Goal: Task Accomplishment & Management: Complete application form

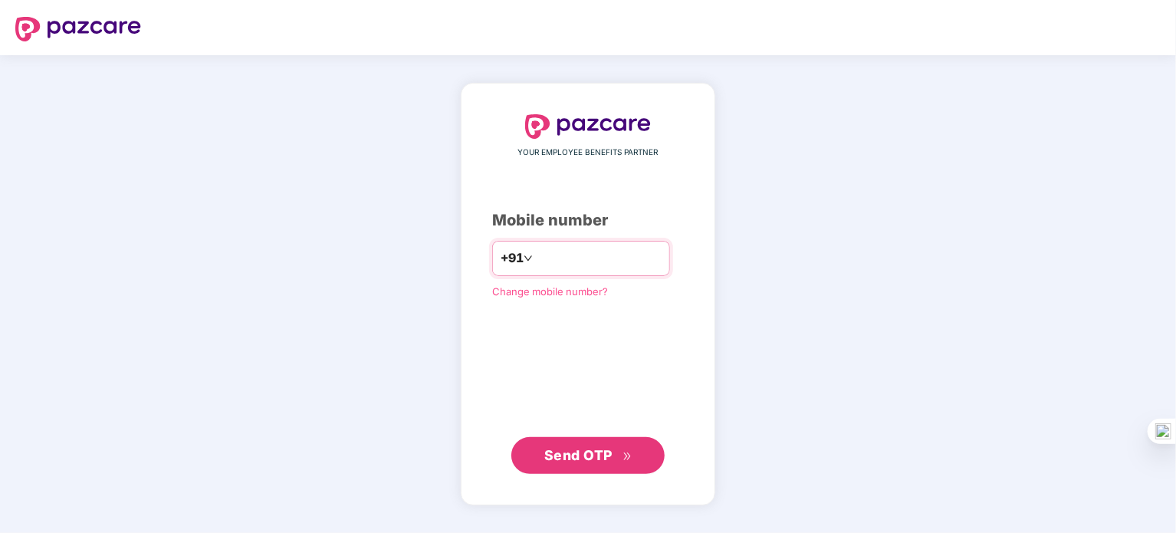
click at [558, 250] on input "number" at bounding box center [599, 258] width 126 height 25
type input "**********"
click at [563, 452] on span "Send OTP" at bounding box center [578, 455] width 68 height 16
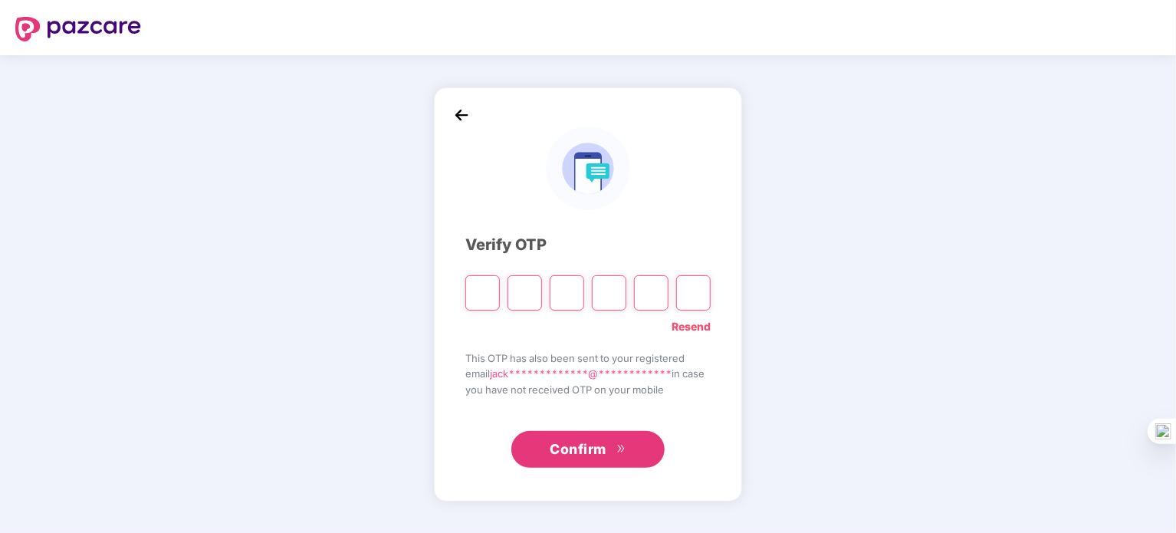
type input "*"
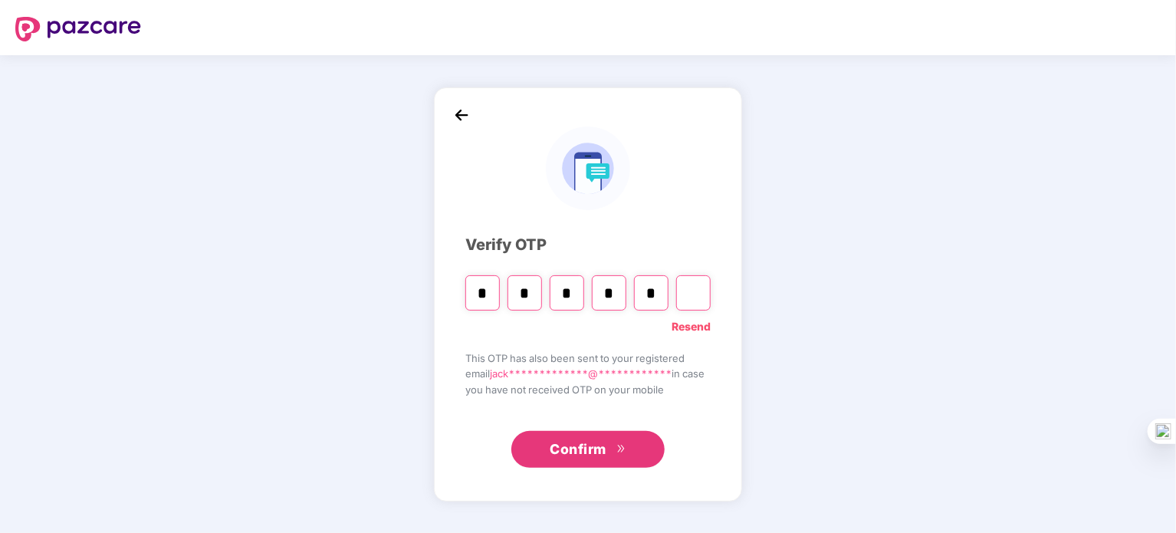
type input "*"
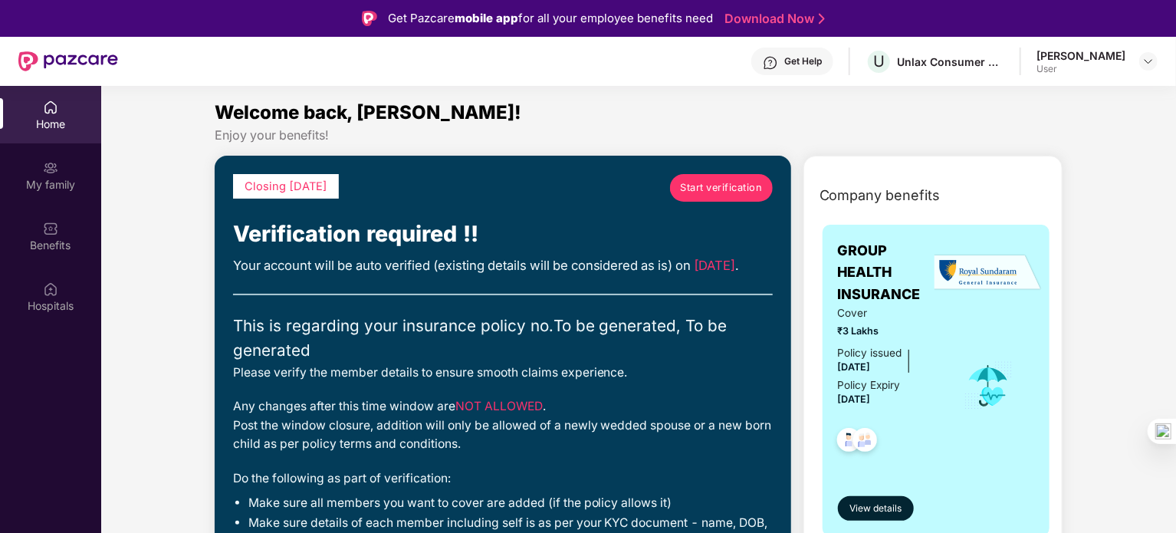
click at [713, 193] on span "Start verification" at bounding box center [721, 187] width 82 height 15
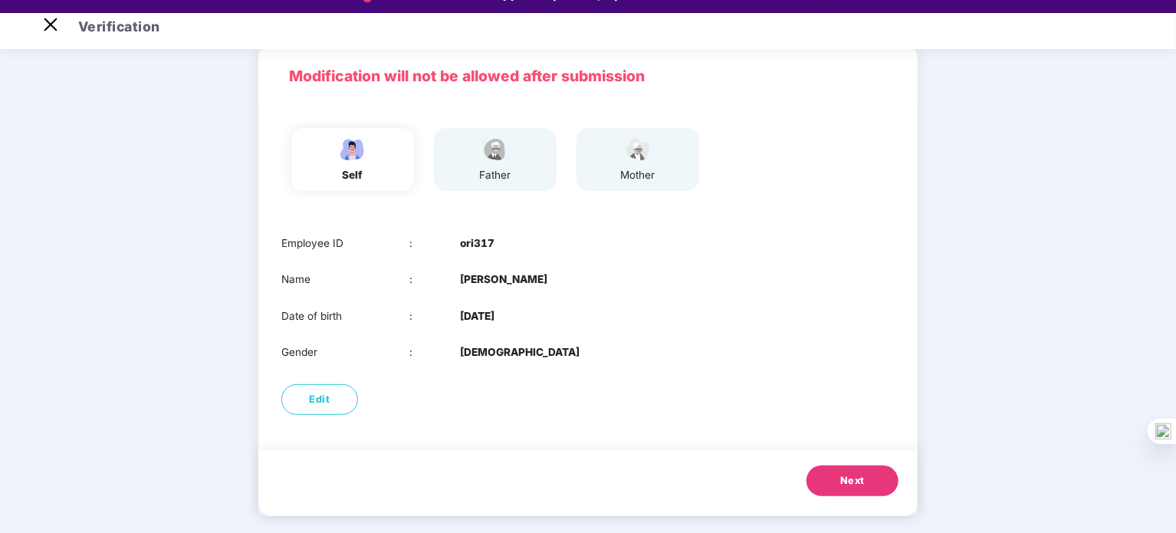
scroll to position [37, 0]
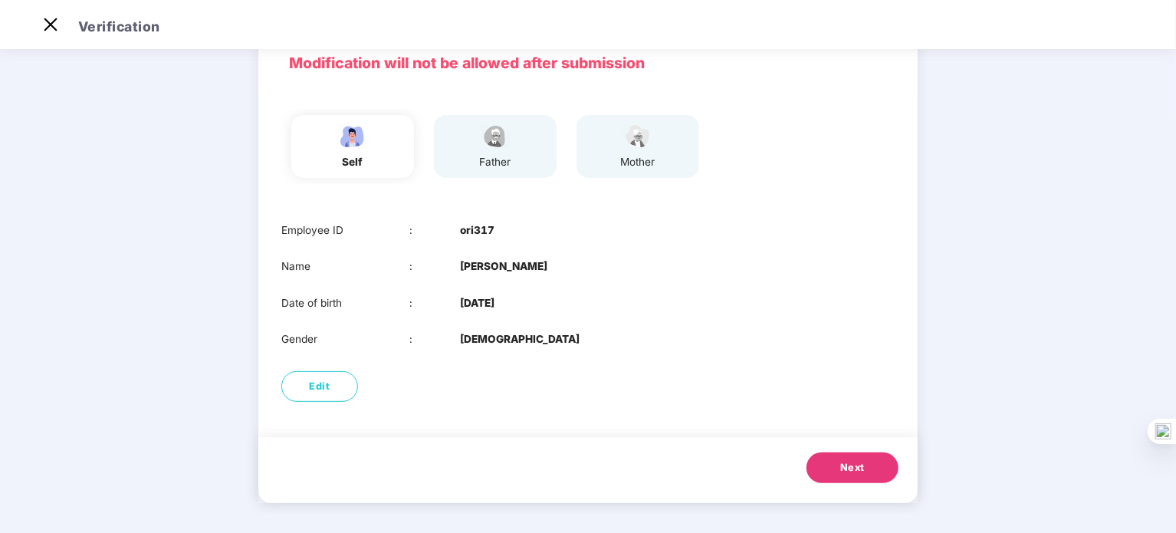
click at [845, 466] on span "Next" at bounding box center [852, 467] width 25 height 15
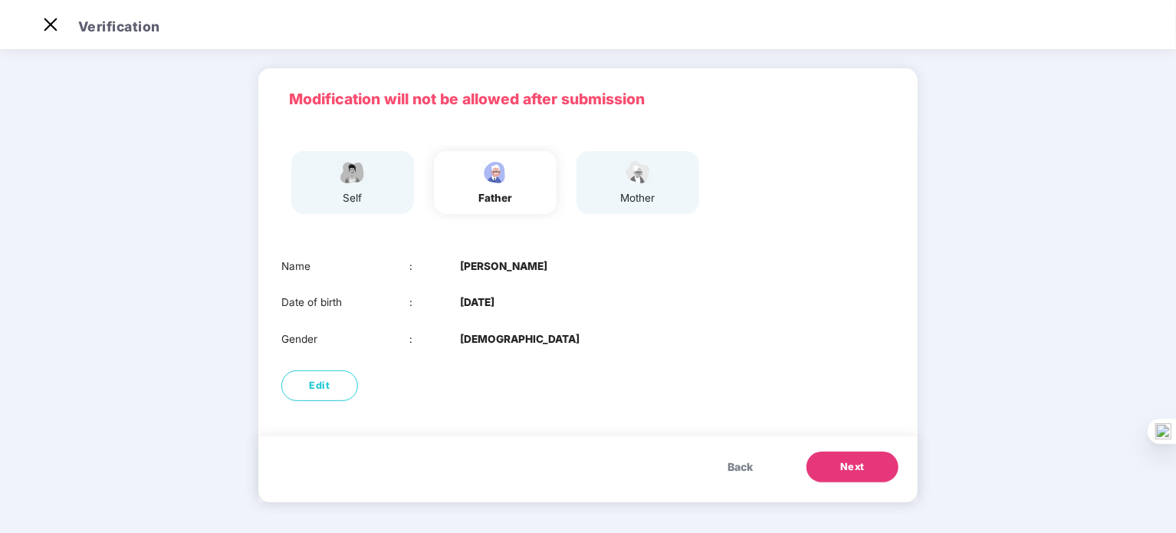
scroll to position [41, 0]
click at [858, 460] on span "Next" at bounding box center [852, 466] width 25 height 15
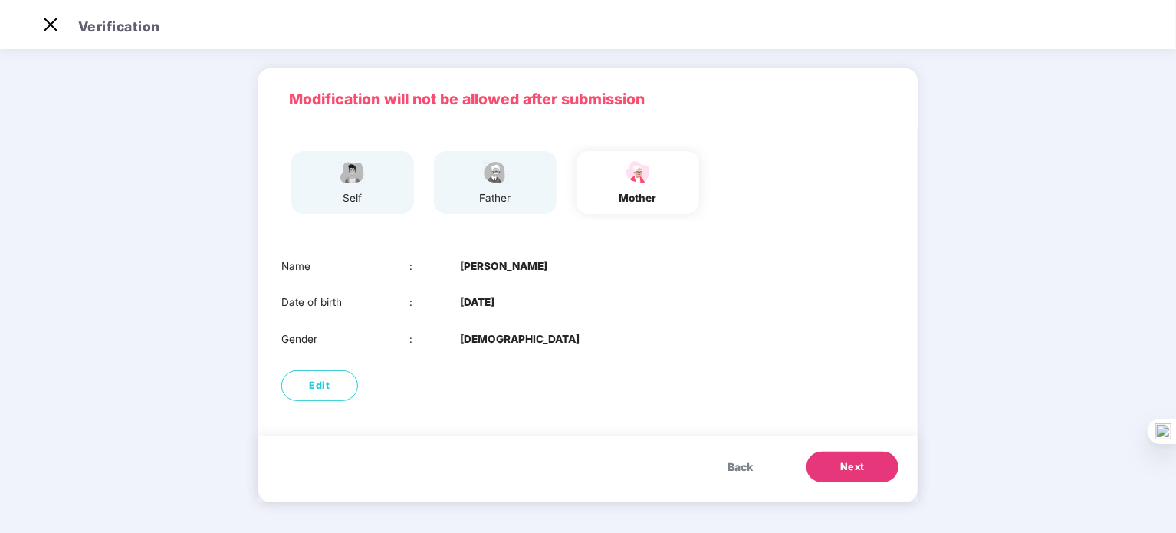
click at [500, 198] on div "father" at bounding box center [495, 198] width 38 height 16
click at [469, 214] on div "father" at bounding box center [489, 182] width 143 height 75
click at [461, 190] on div "father" at bounding box center [495, 182] width 123 height 63
click at [481, 176] on img at bounding box center [495, 172] width 38 height 27
click at [745, 465] on span "Back" at bounding box center [739, 466] width 25 height 17
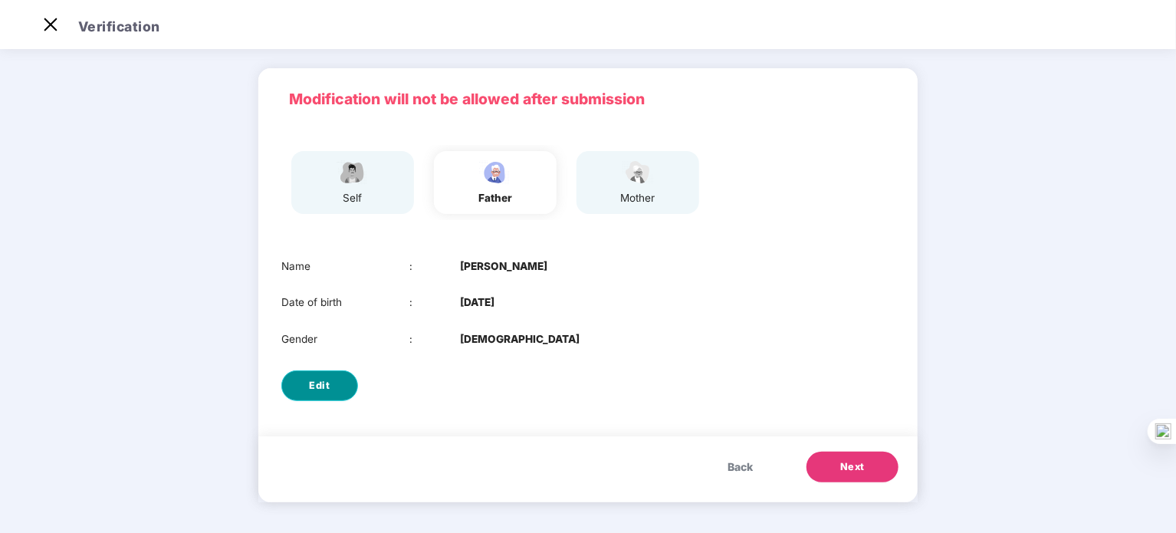
click at [344, 379] on button "Edit" at bounding box center [319, 385] width 77 height 31
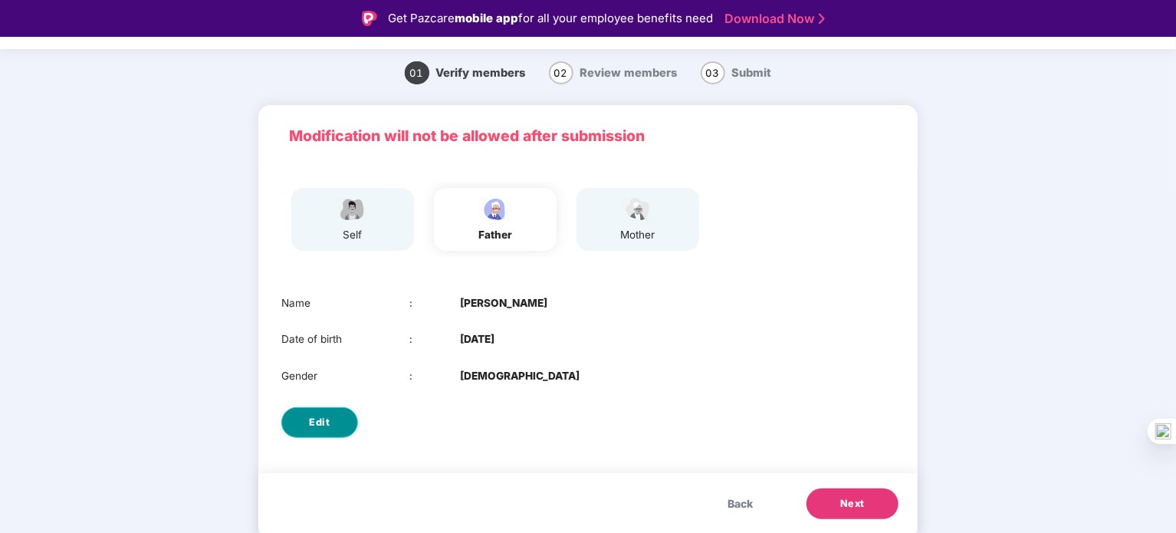
select select "****"
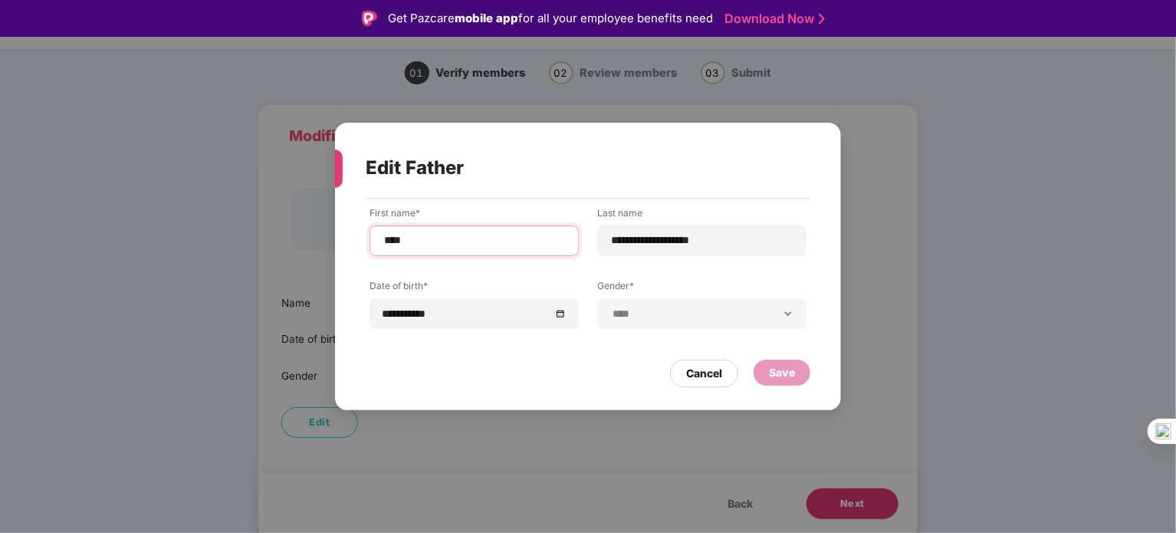
click at [433, 244] on input "****" at bounding box center [473, 240] width 183 height 16
type input "**********"
drag, startPoint x: 662, startPoint y: 241, endPoint x: 524, endPoint y: 231, distance: 138.3
click at [524, 231] on div "**********" at bounding box center [587, 279] width 437 height 146
drag, startPoint x: 677, startPoint y: 241, endPoint x: 745, endPoint y: 248, distance: 67.7
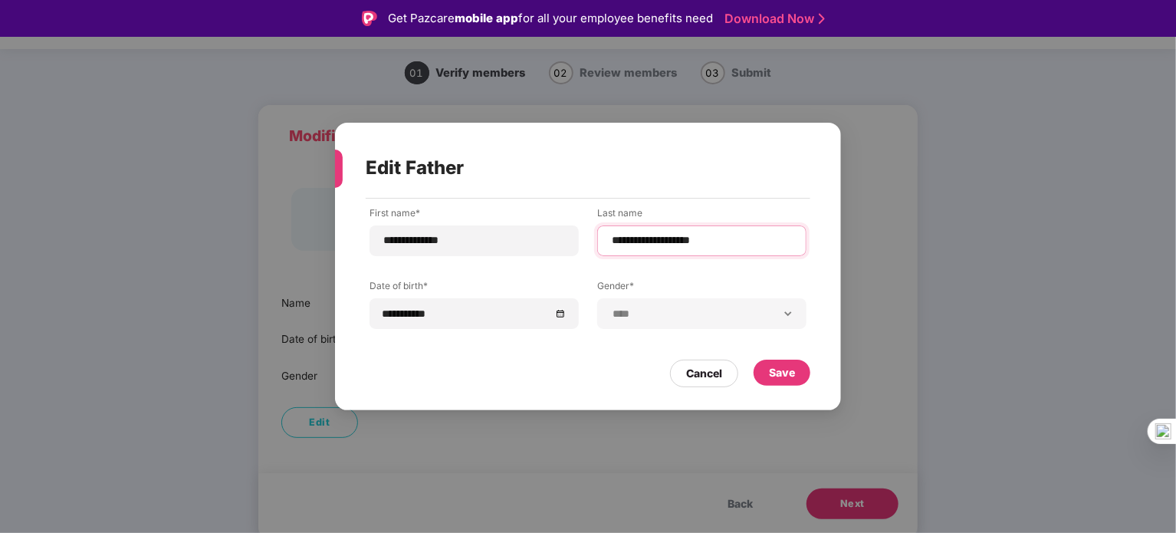
click at [745, 248] on input "**********" at bounding box center [701, 240] width 183 height 16
type input "*********"
click at [781, 367] on div "Save" at bounding box center [782, 372] width 26 height 17
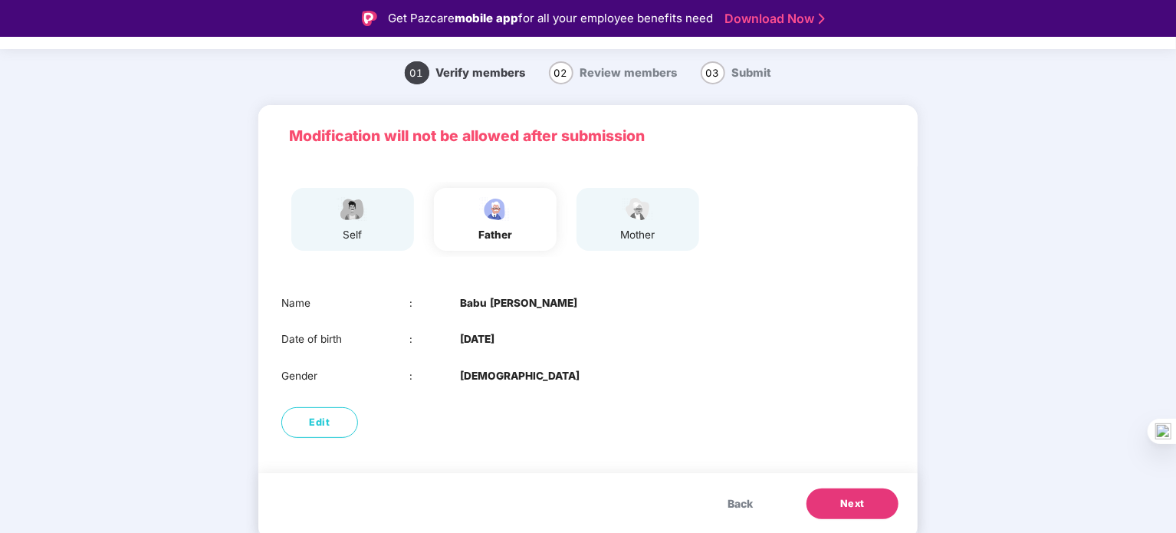
click at [851, 500] on span "Next" at bounding box center [852, 503] width 25 height 15
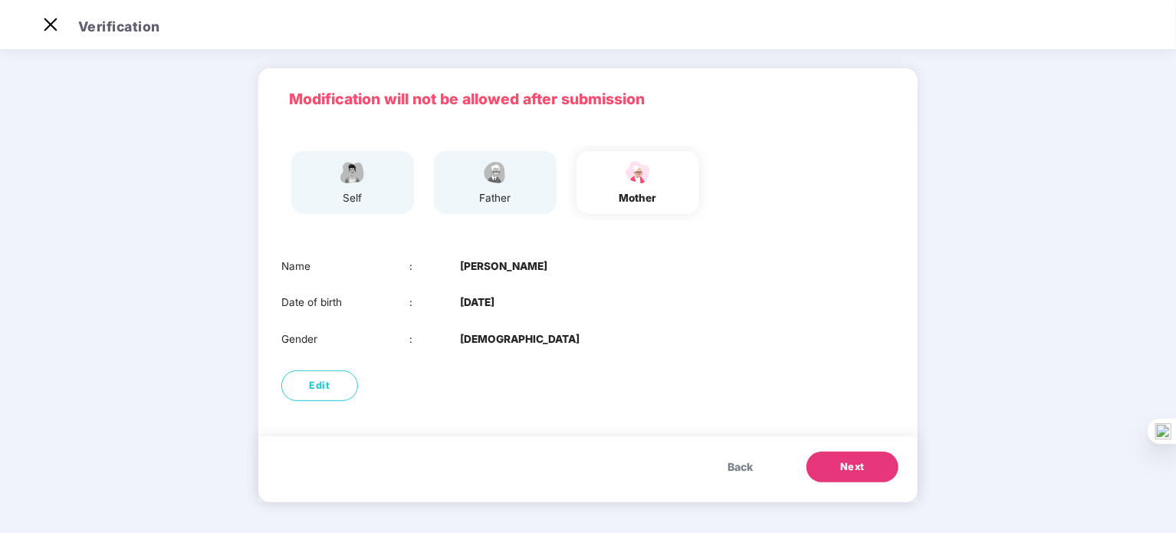
click at [846, 468] on span "Next" at bounding box center [852, 466] width 25 height 15
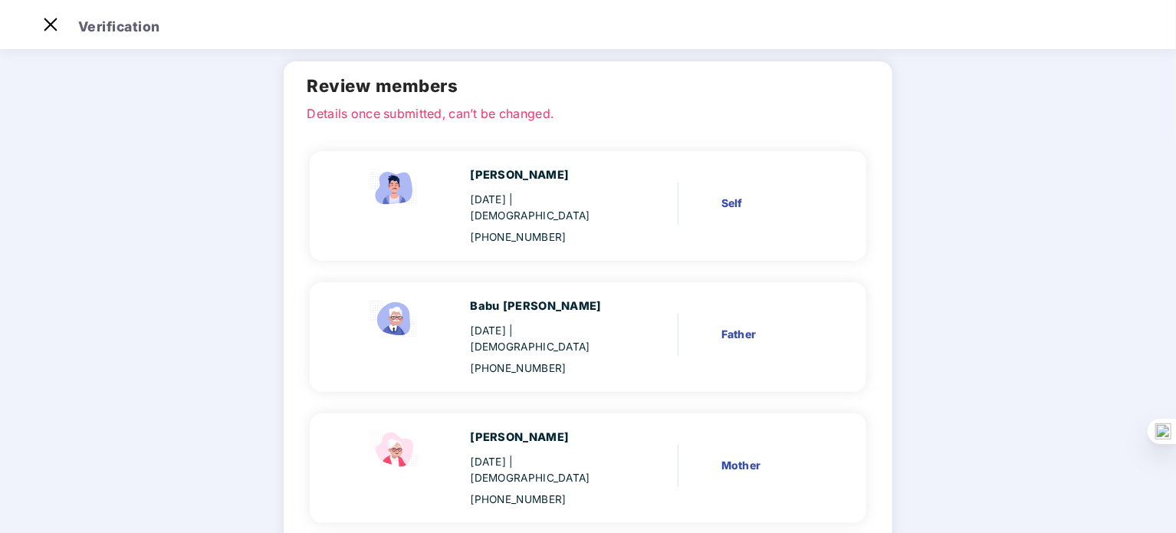
scroll to position [153, 0]
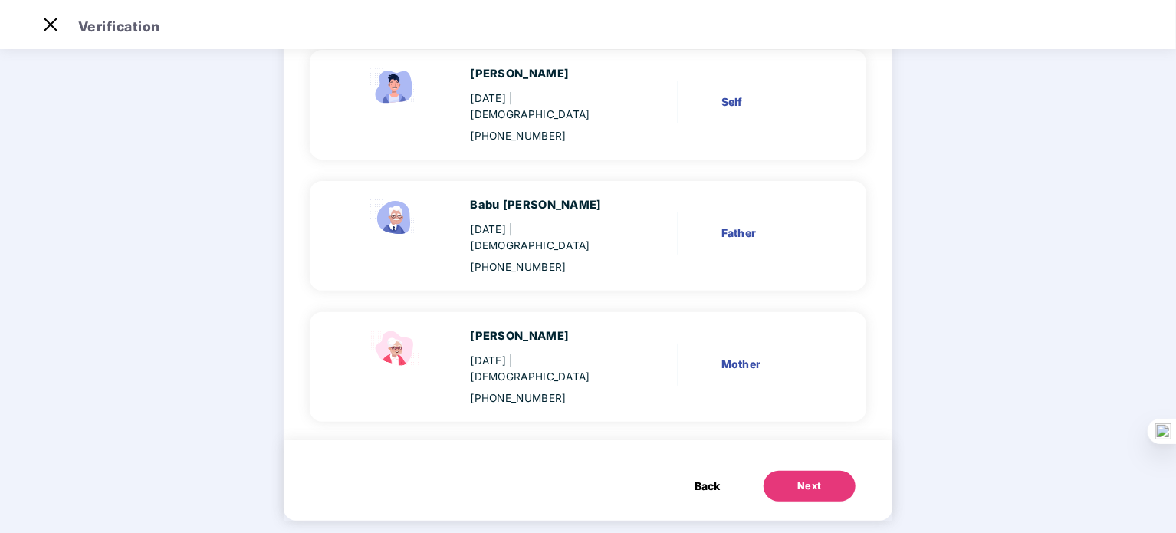
click at [555, 390] on div "+919702617260" at bounding box center [545, 398] width 149 height 16
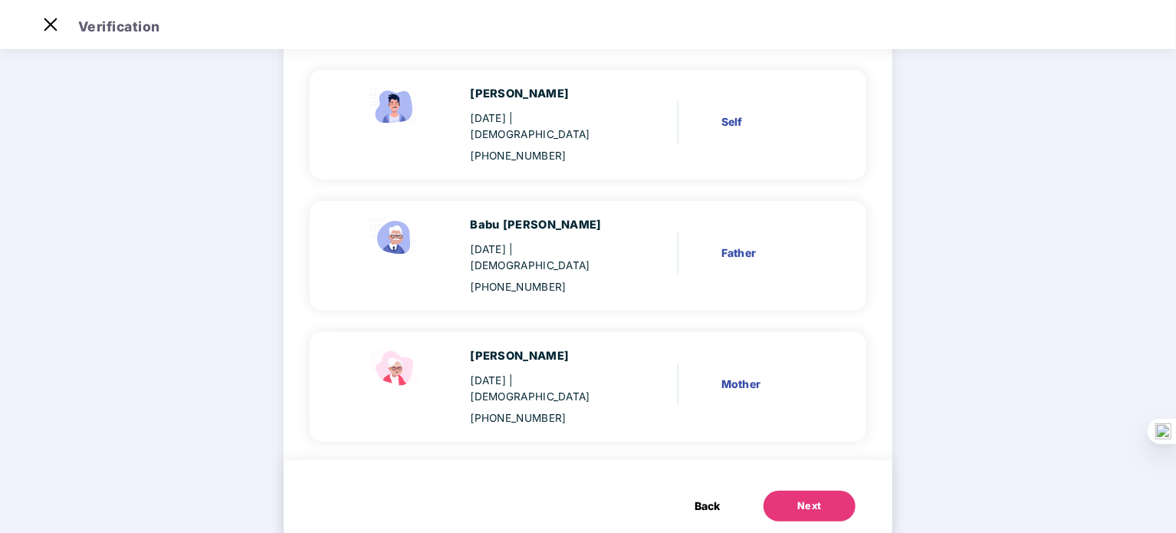
scroll to position [157, 0]
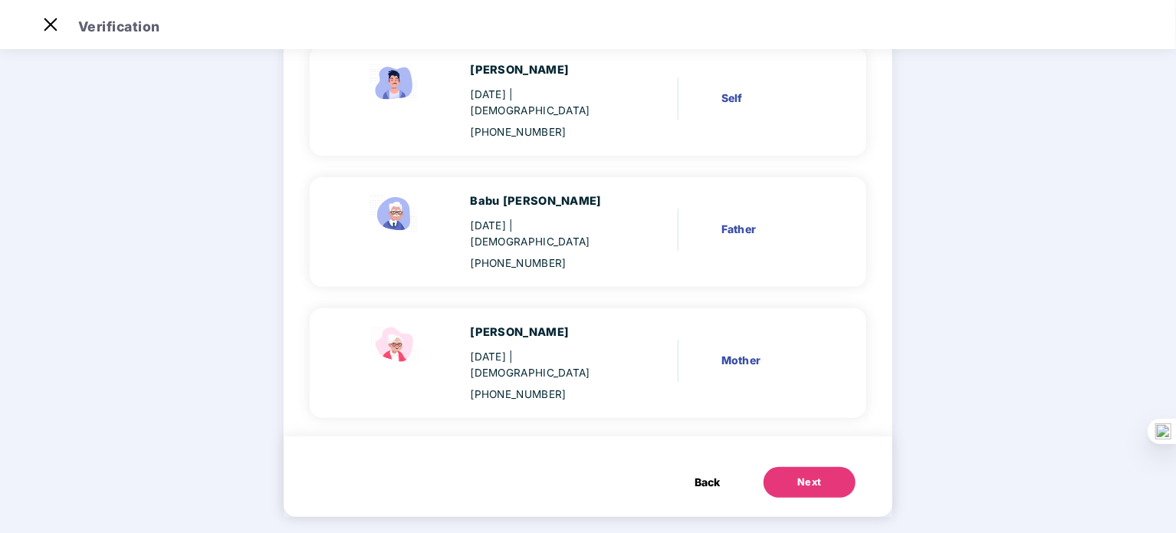
click at [820, 474] on button "Next" at bounding box center [809, 482] width 92 height 31
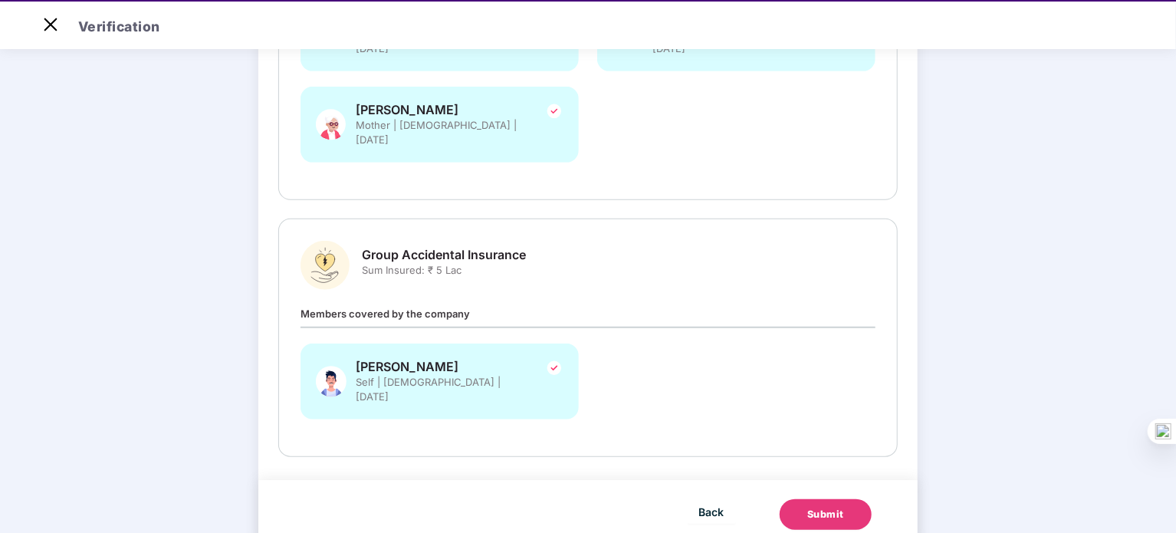
scroll to position [37, 0]
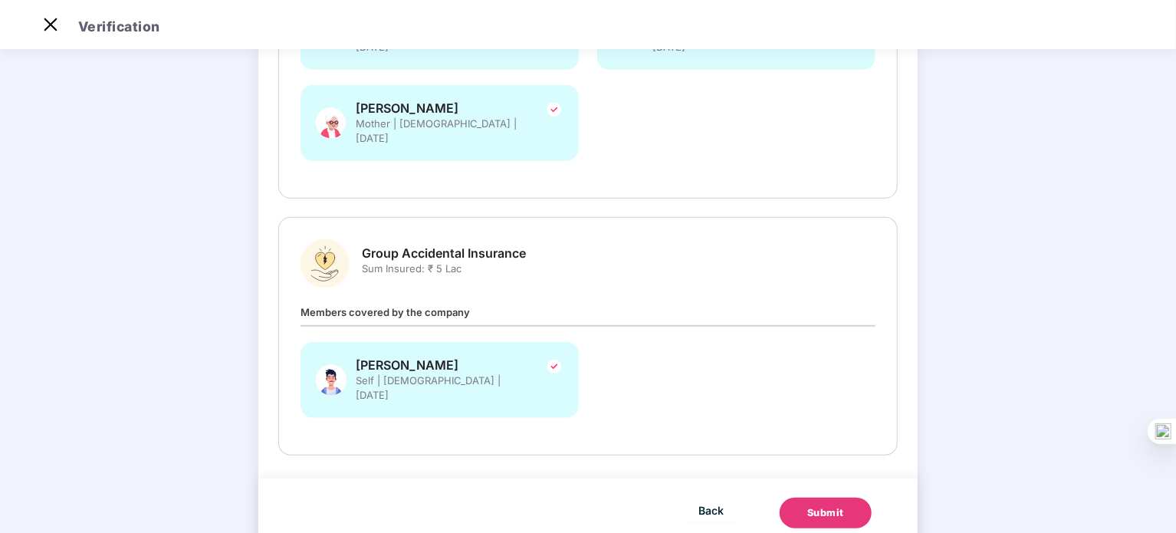
click at [831, 505] on div "Submit" at bounding box center [825, 512] width 37 height 15
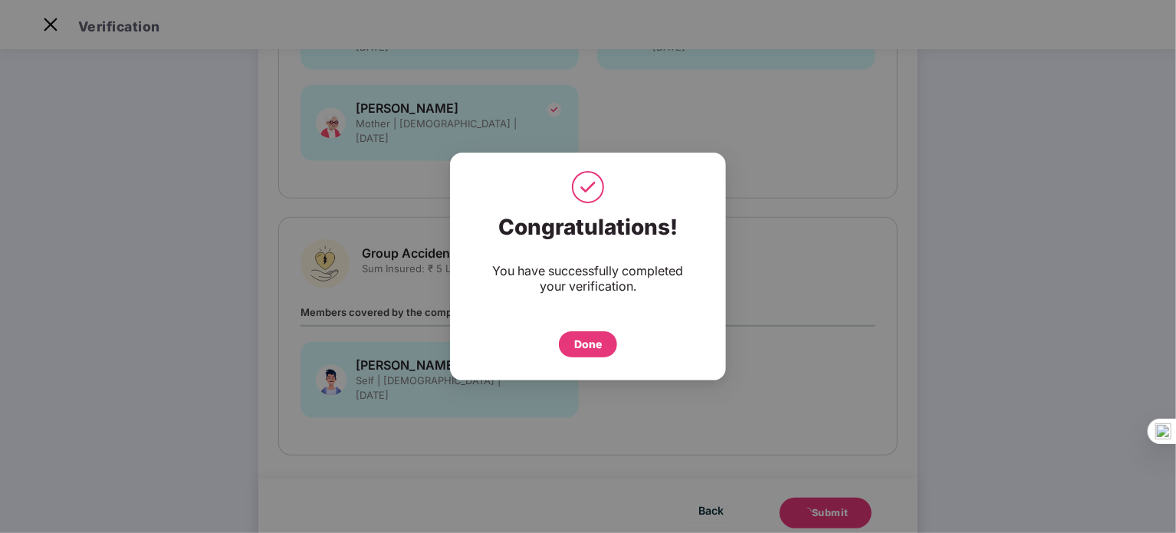
click at [601, 331] on div "Done" at bounding box center [588, 344] width 58 height 26
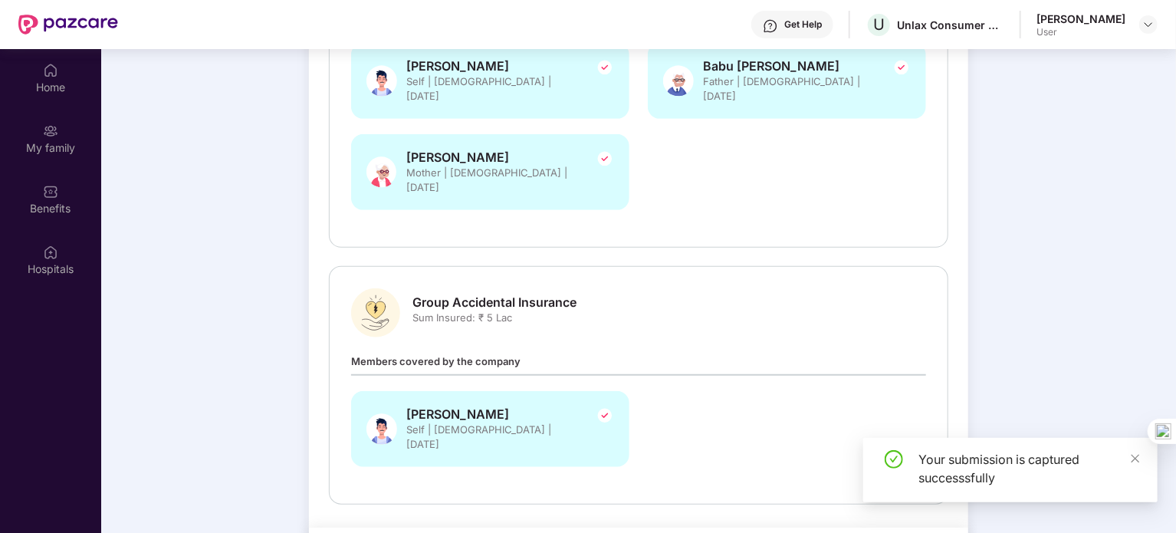
scroll to position [86, 0]
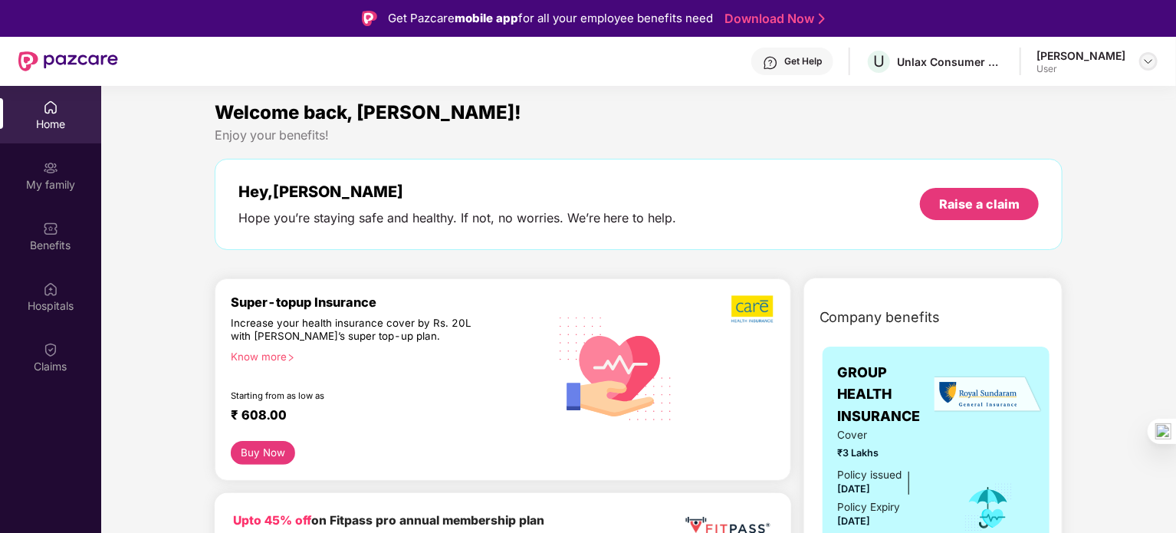
click at [1150, 54] on div at bounding box center [1148, 61] width 18 height 18
click at [1018, 96] on div "Logout" at bounding box center [1075, 98] width 199 height 30
